Goal: Navigation & Orientation: Find specific page/section

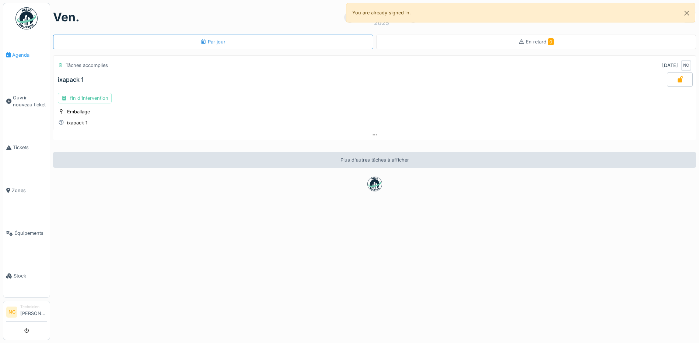
click at [13, 54] on span "Agenda" at bounding box center [29, 55] width 35 height 7
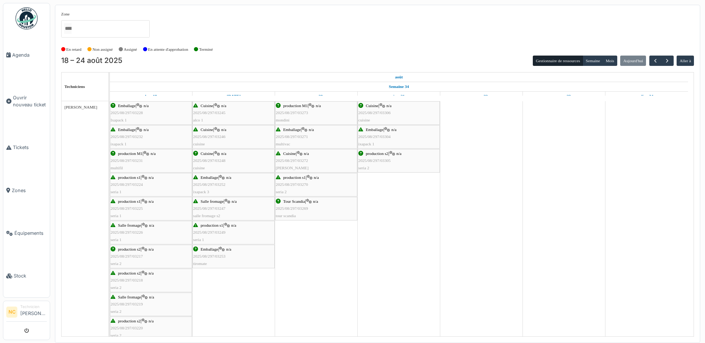
click at [394, 109] on div "Cuisine | n/a 2025/08/297/03306 cuisine" at bounding box center [398, 112] width 81 height 21
click at [382, 115] on span "2025/08/297/03306" at bounding box center [374, 113] width 32 height 4
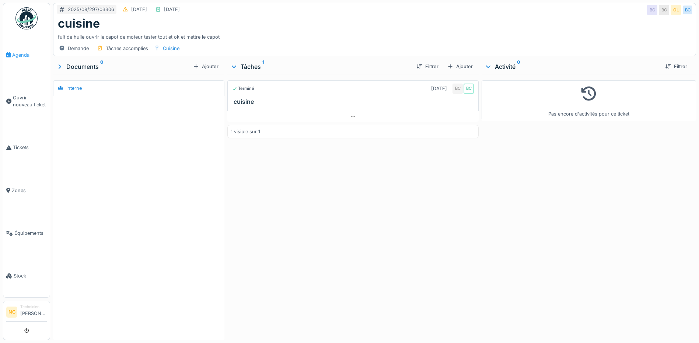
click at [20, 53] on span "Agenda" at bounding box center [29, 55] width 35 height 7
